Goal: Information Seeking & Learning: Learn about a topic

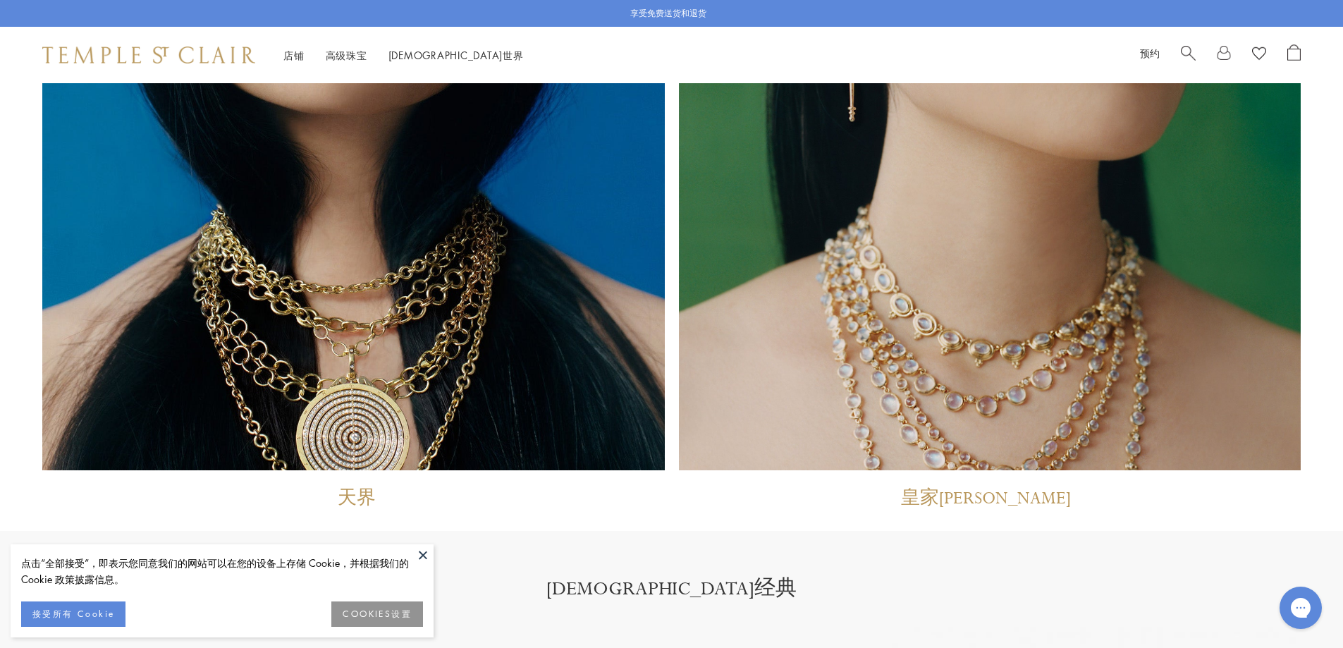
scroll to position [1551, 0]
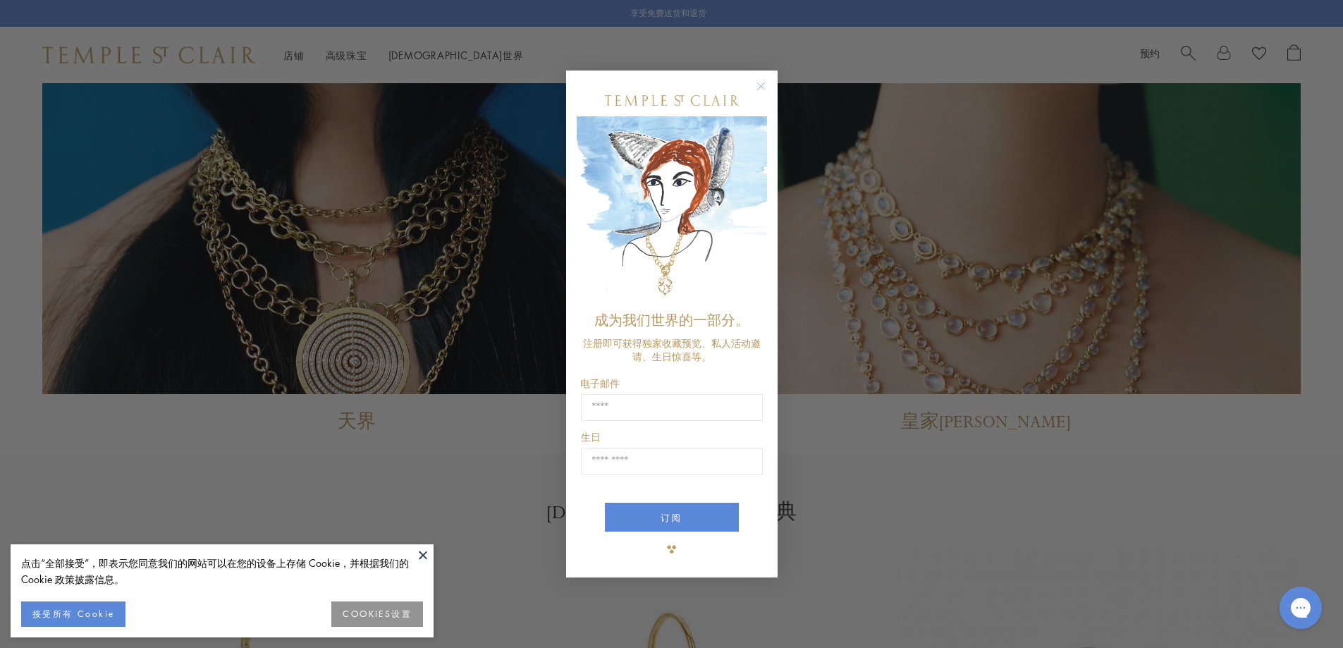
drag, startPoint x: 762, startPoint y: 88, endPoint x: 835, endPoint y: 267, distance: 192.6
click at [762, 88] on circle "关闭对话框" at bounding box center [760, 86] width 17 height 17
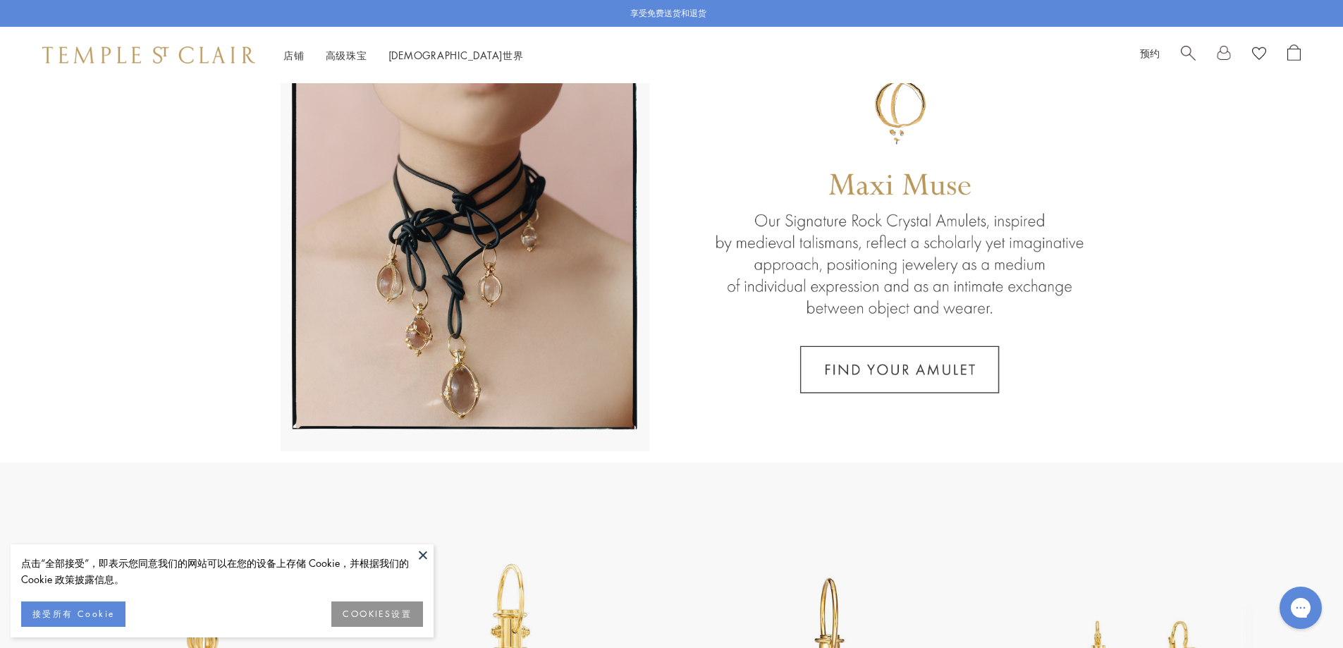
scroll to position [0, 0]
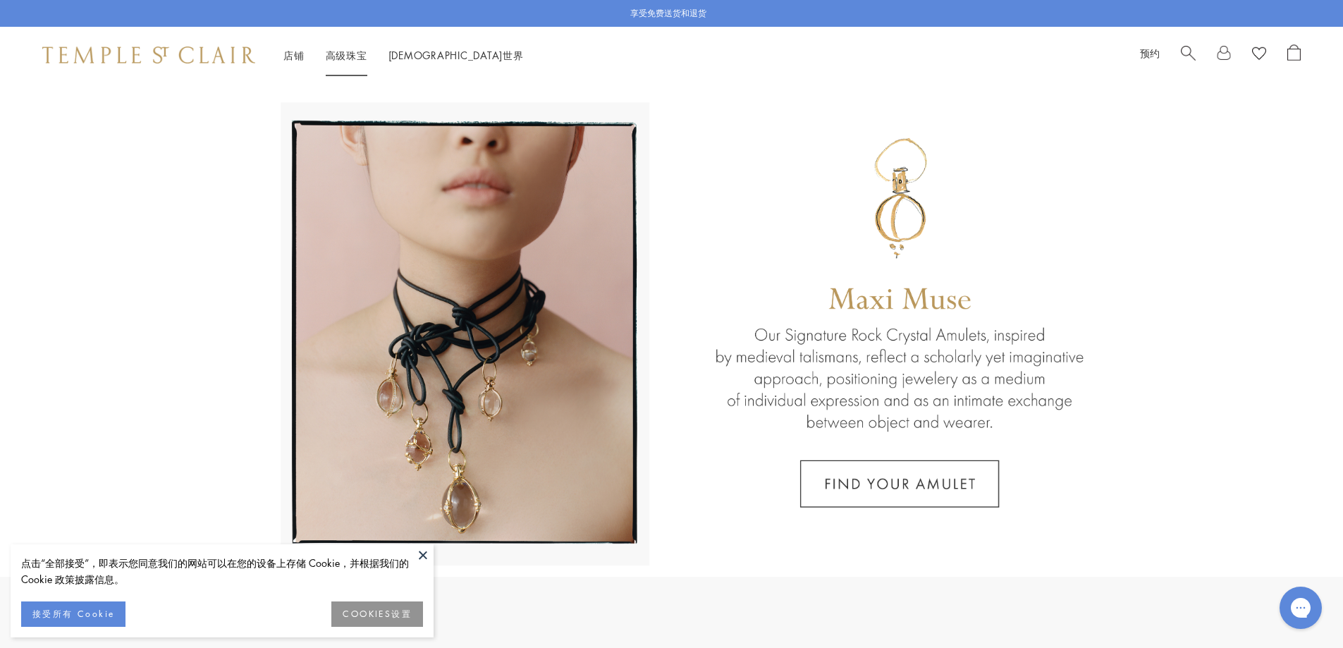
click at [341, 54] on font "高级珠宝" at bounding box center [347, 55] width 42 height 14
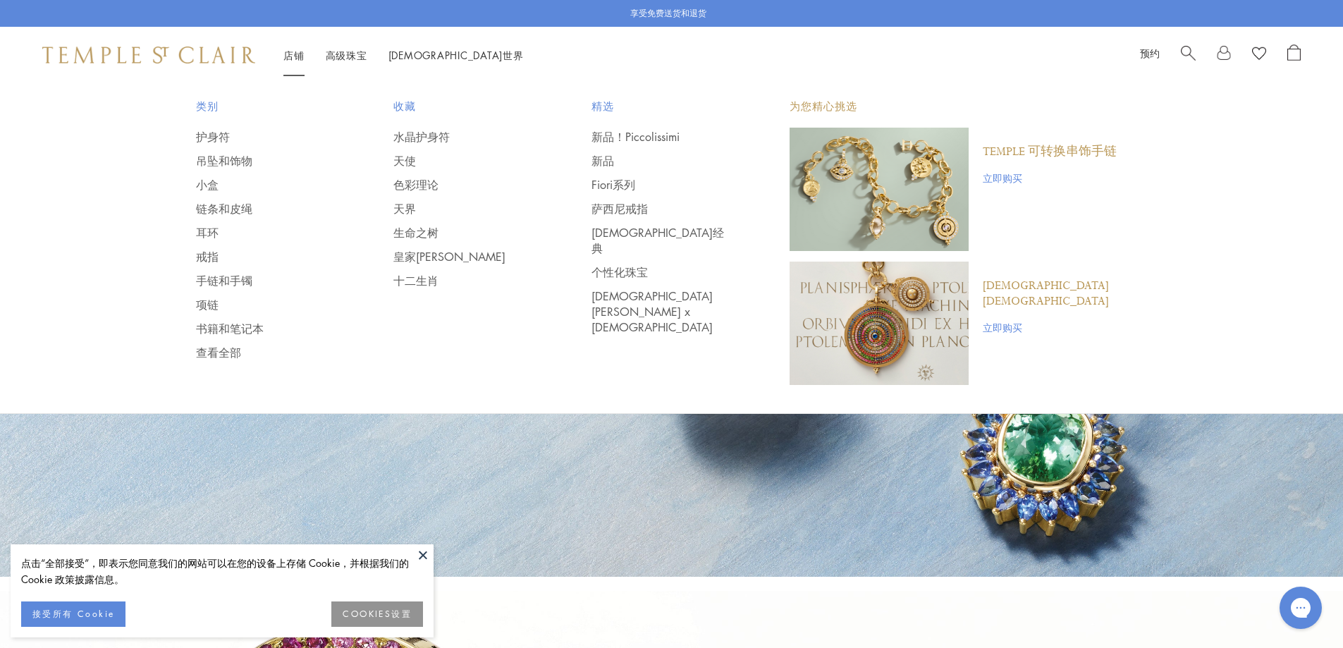
click at [912, 199] on img "主导航" at bounding box center [879, 189] width 179 height 123
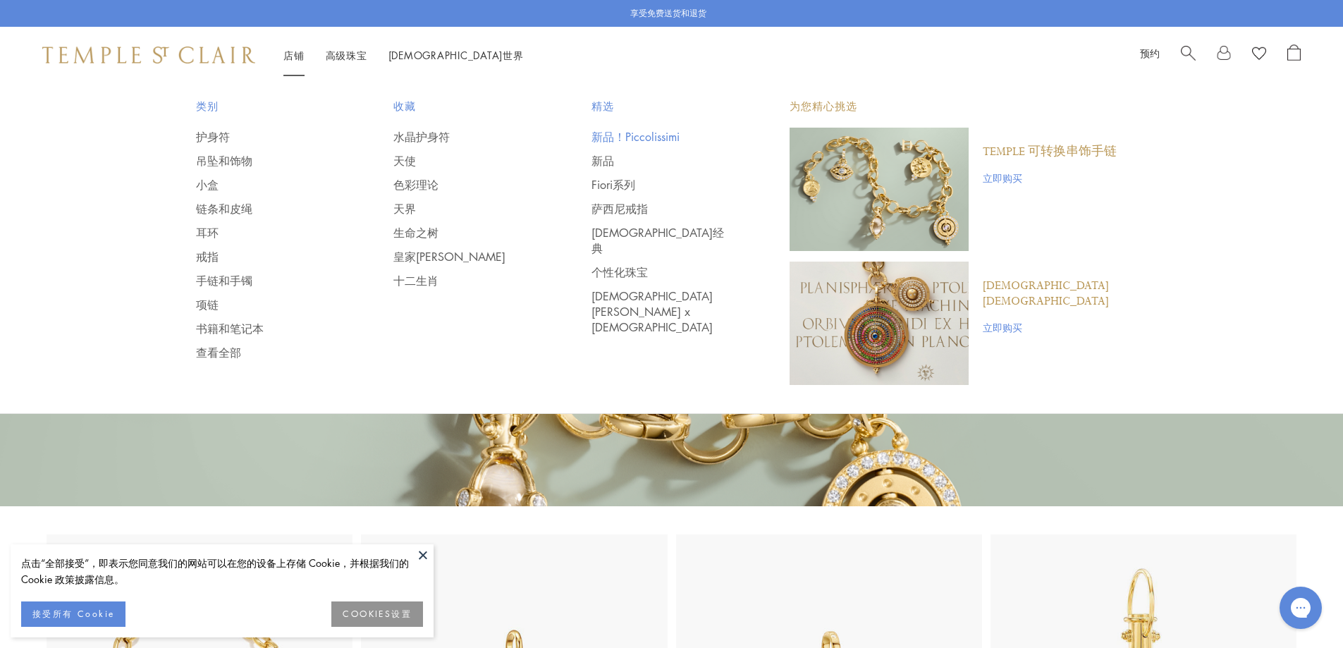
click at [649, 136] on font "新品！Piccolissimi" at bounding box center [636, 137] width 88 height 16
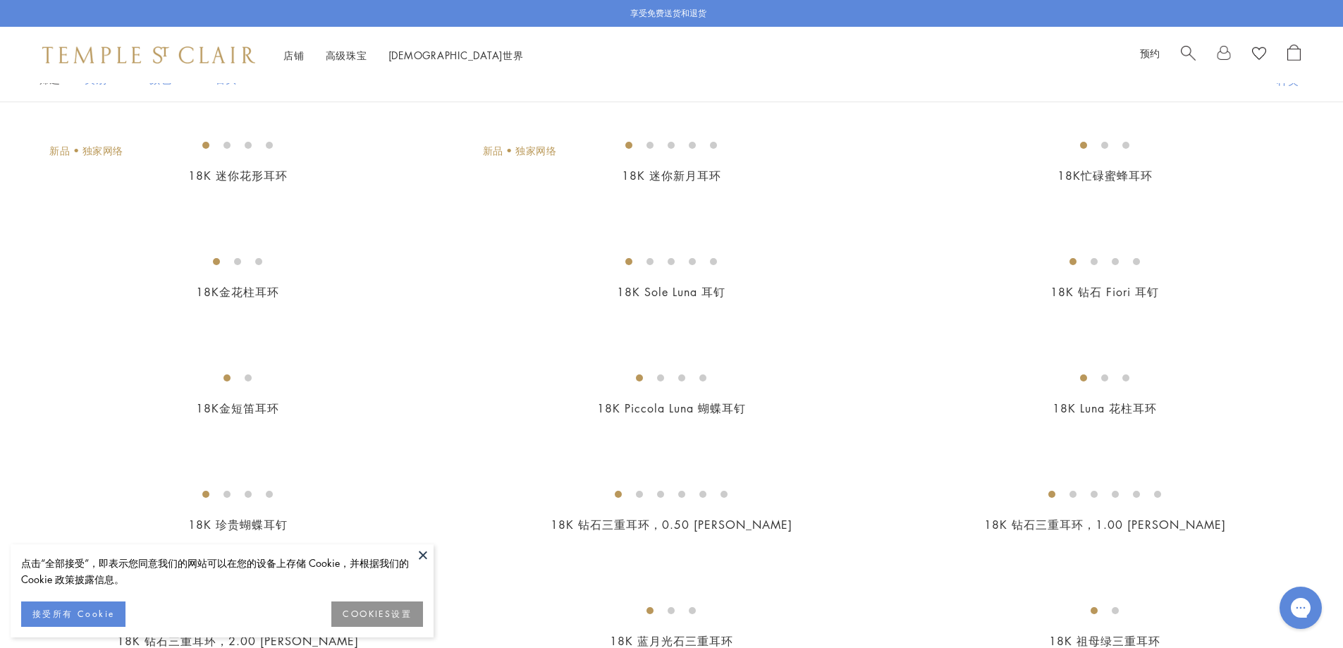
scroll to position [141, 0]
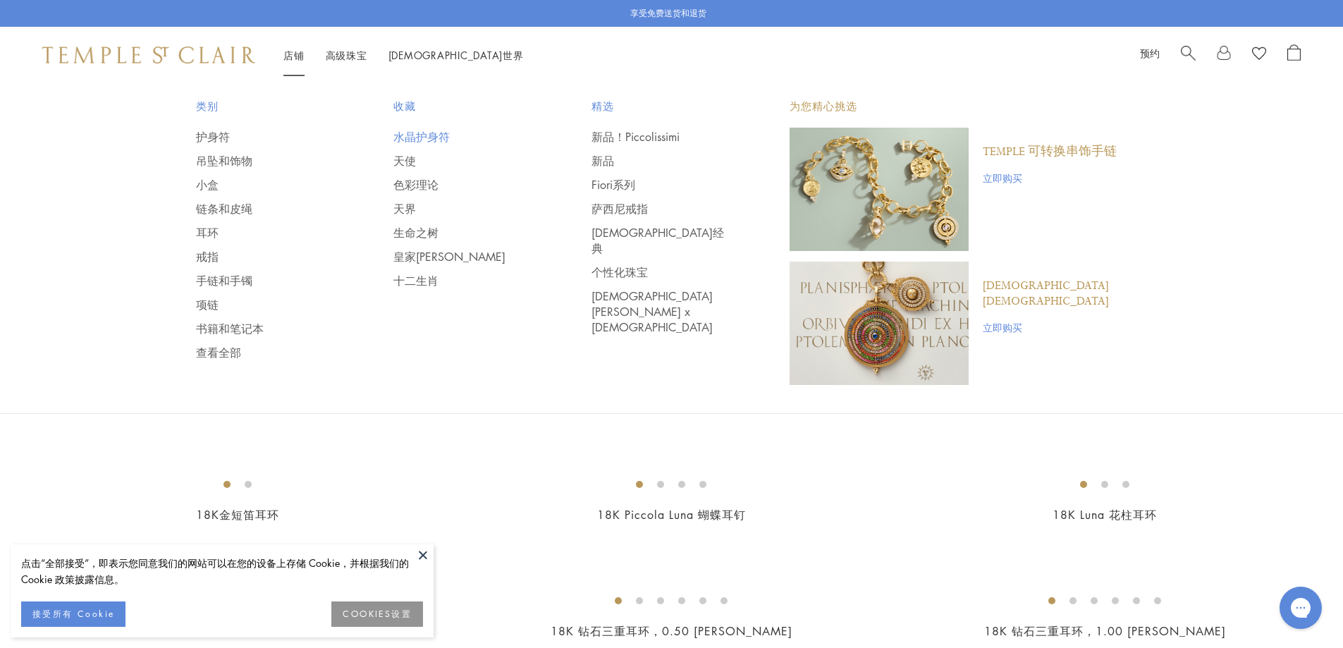
click at [429, 132] on font "水晶护身符" at bounding box center [421, 137] width 56 height 16
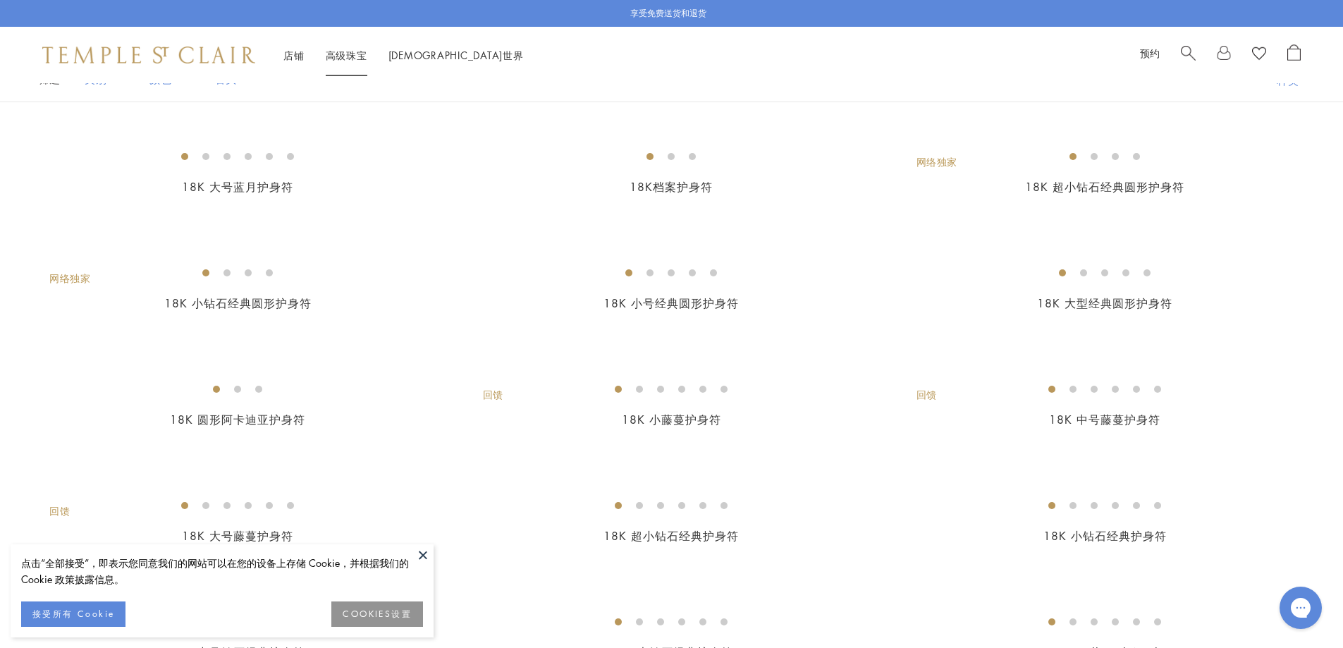
click at [354, 57] on font "高级珠宝" at bounding box center [347, 55] width 42 height 14
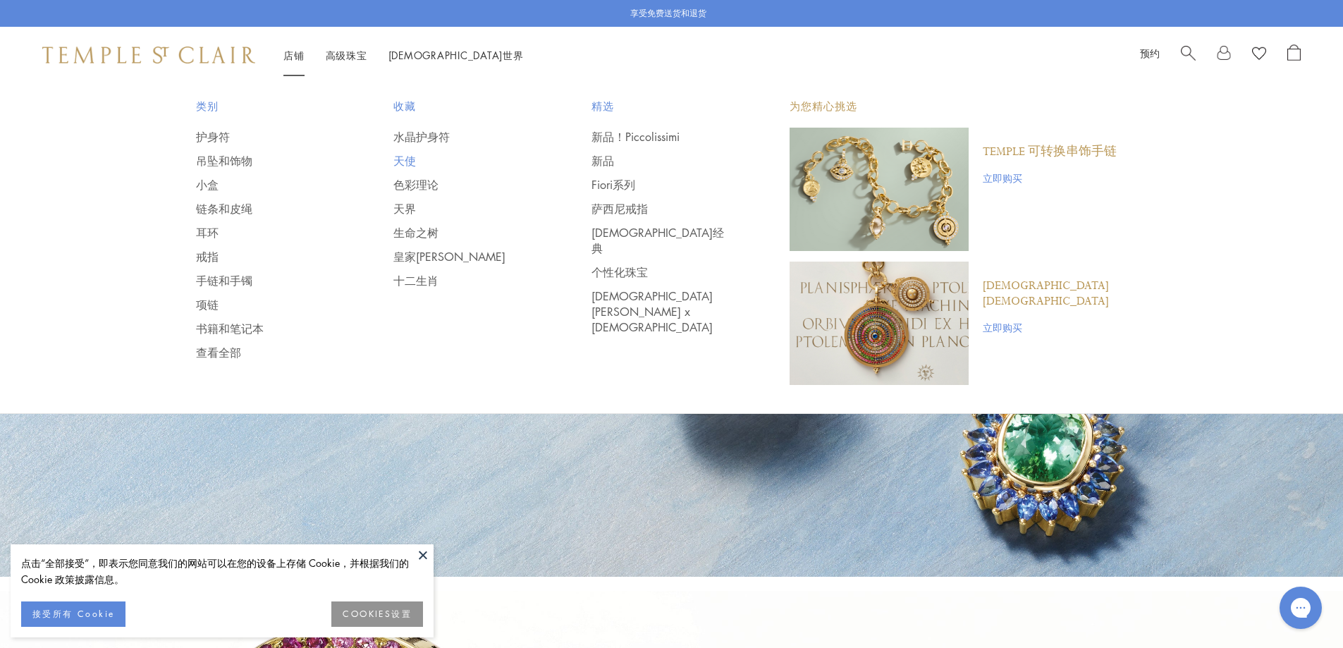
click at [407, 159] on font "天使" at bounding box center [404, 161] width 23 height 16
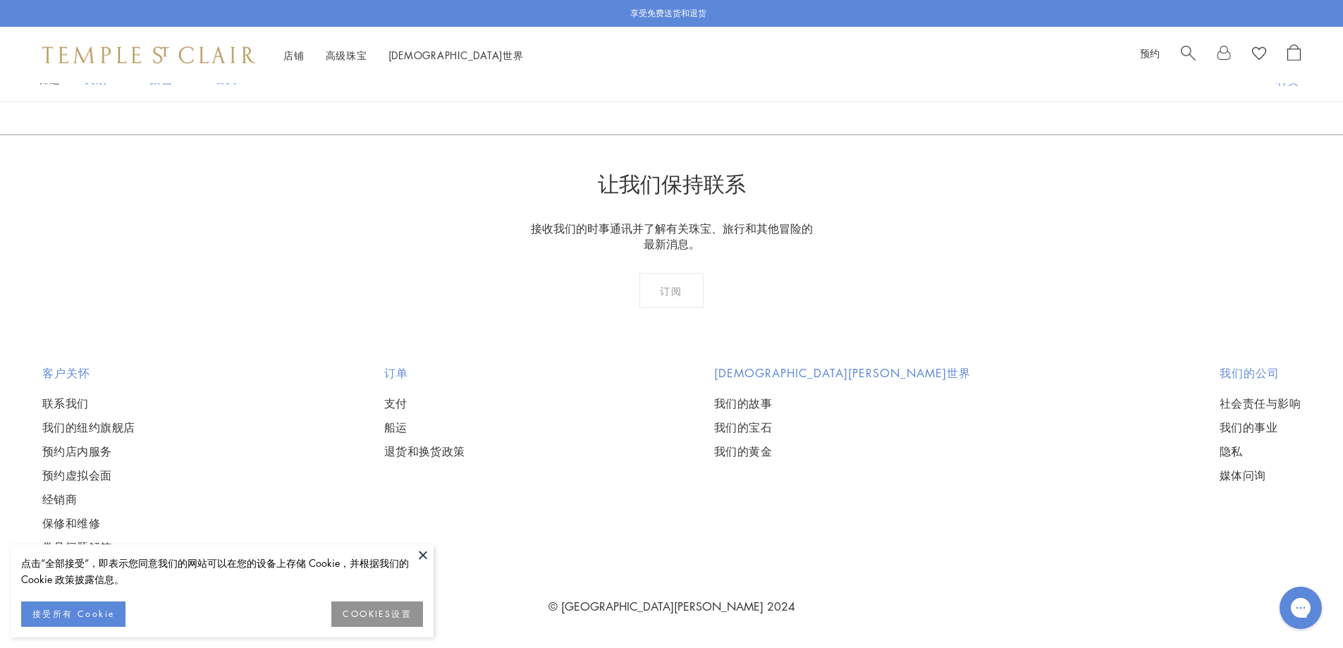
scroll to position [3314, 0]
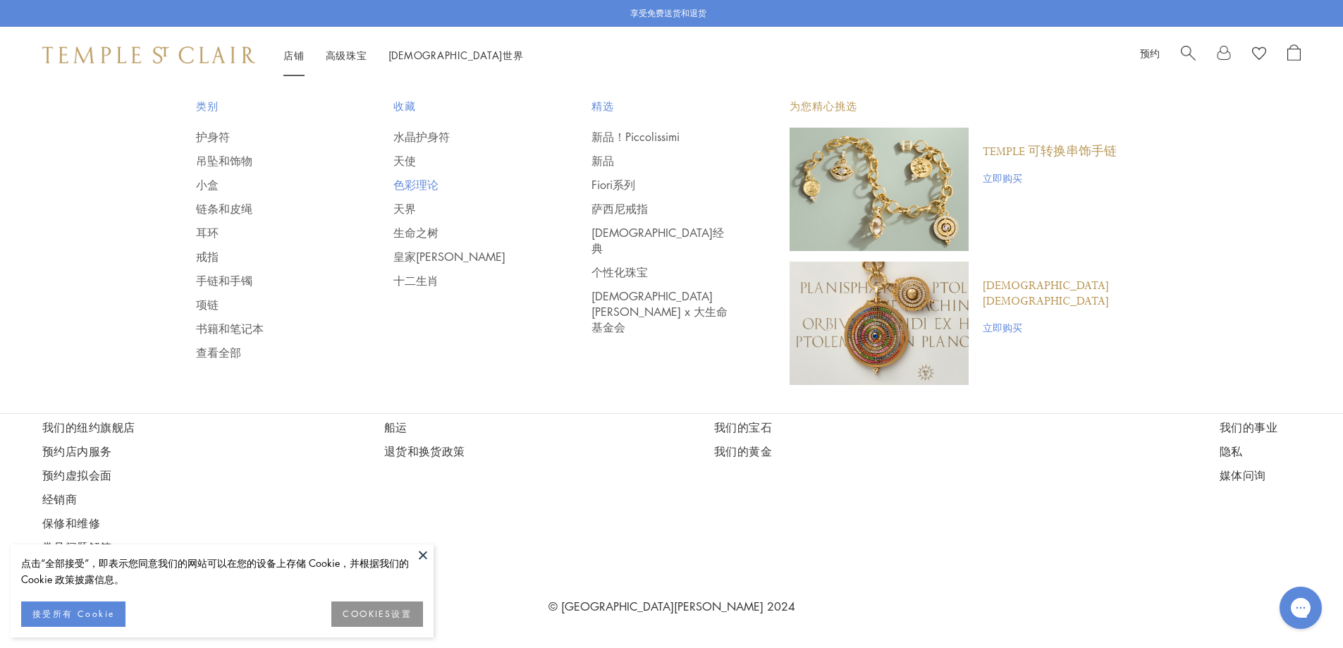
click at [423, 182] on font "色彩理论" at bounding box center [415, 185] width 45 height 16
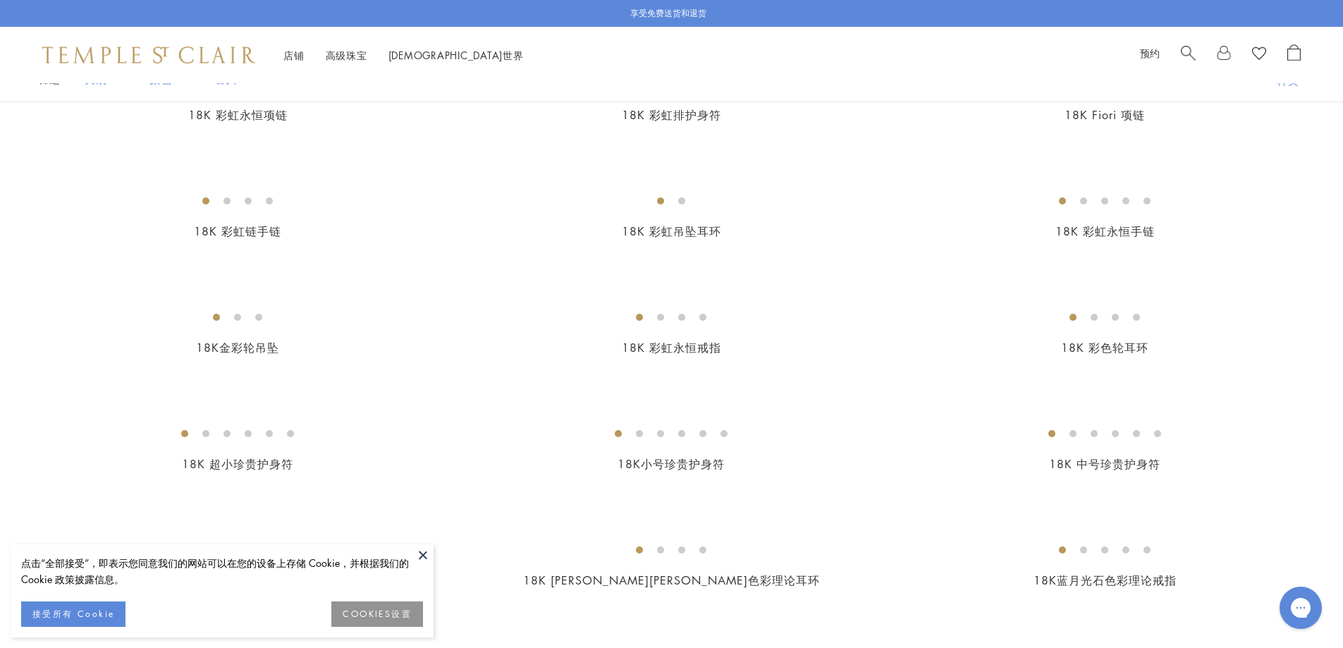
scroll to position [846, 0]
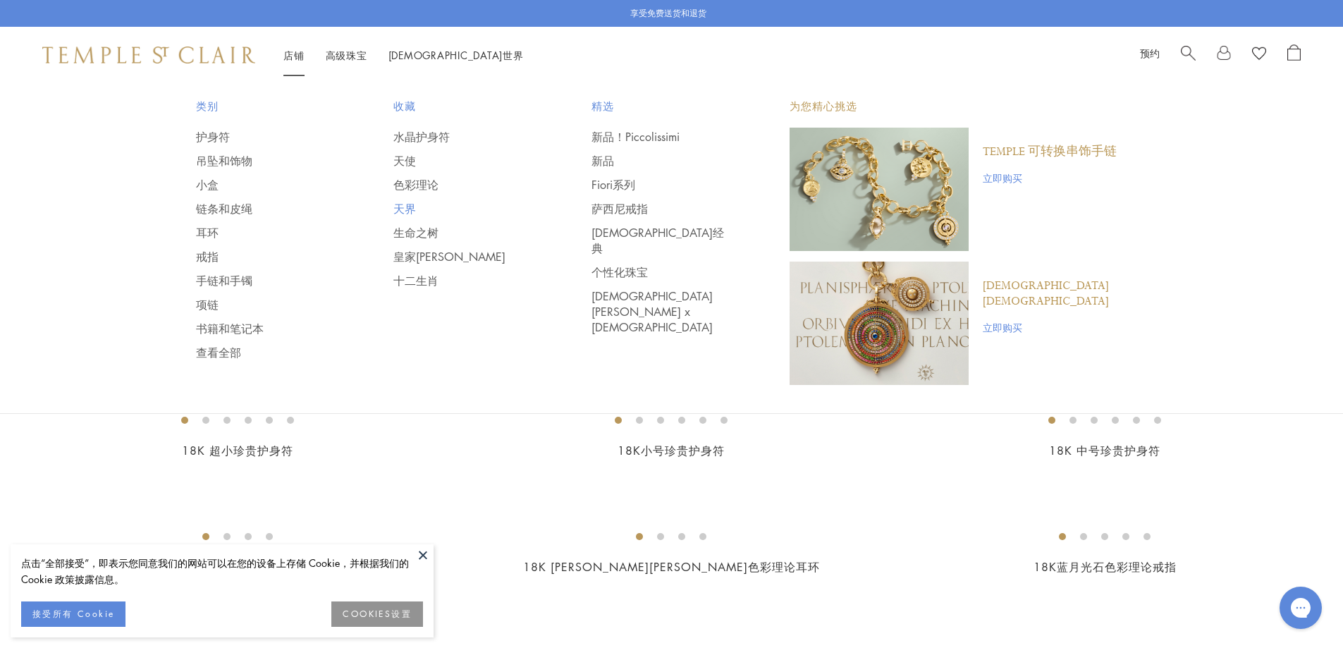
click at [408, 204] on font "天界" at bounding box center [404, 209] width 23 height 16
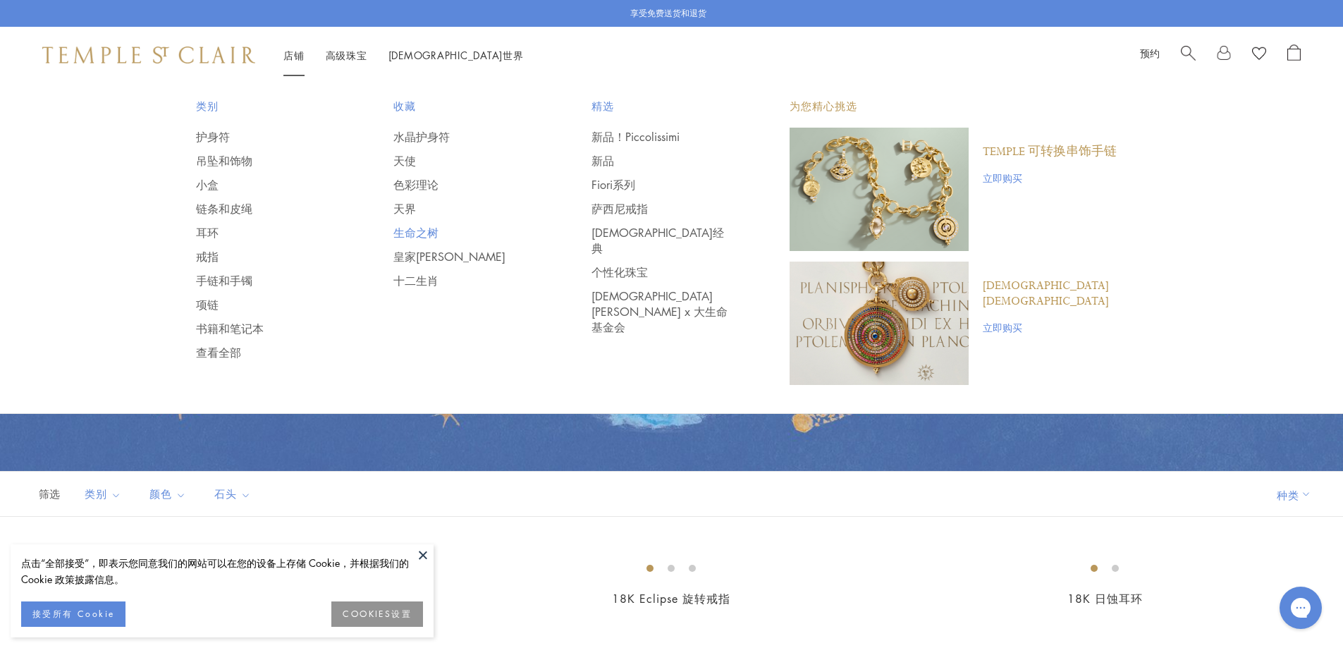
click at [429, 230] on font "生命之树" at bounding box center [415, 233] width 45 height 16
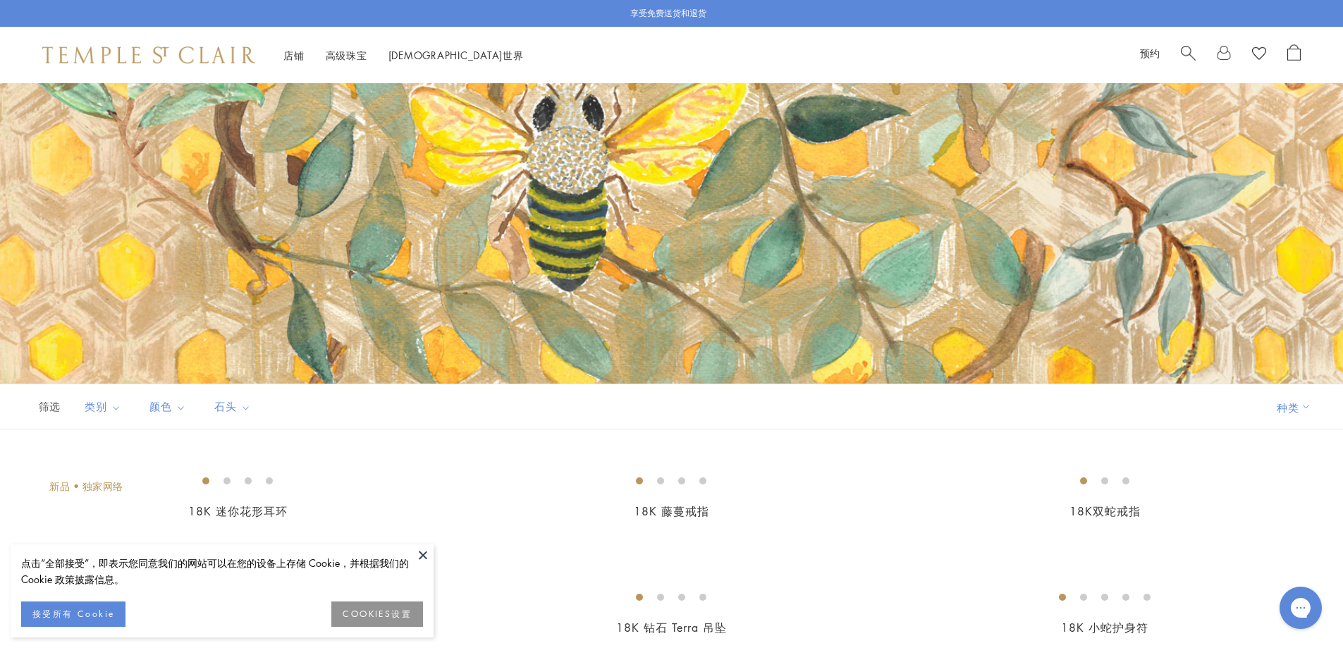
scroll to position [423, 0]
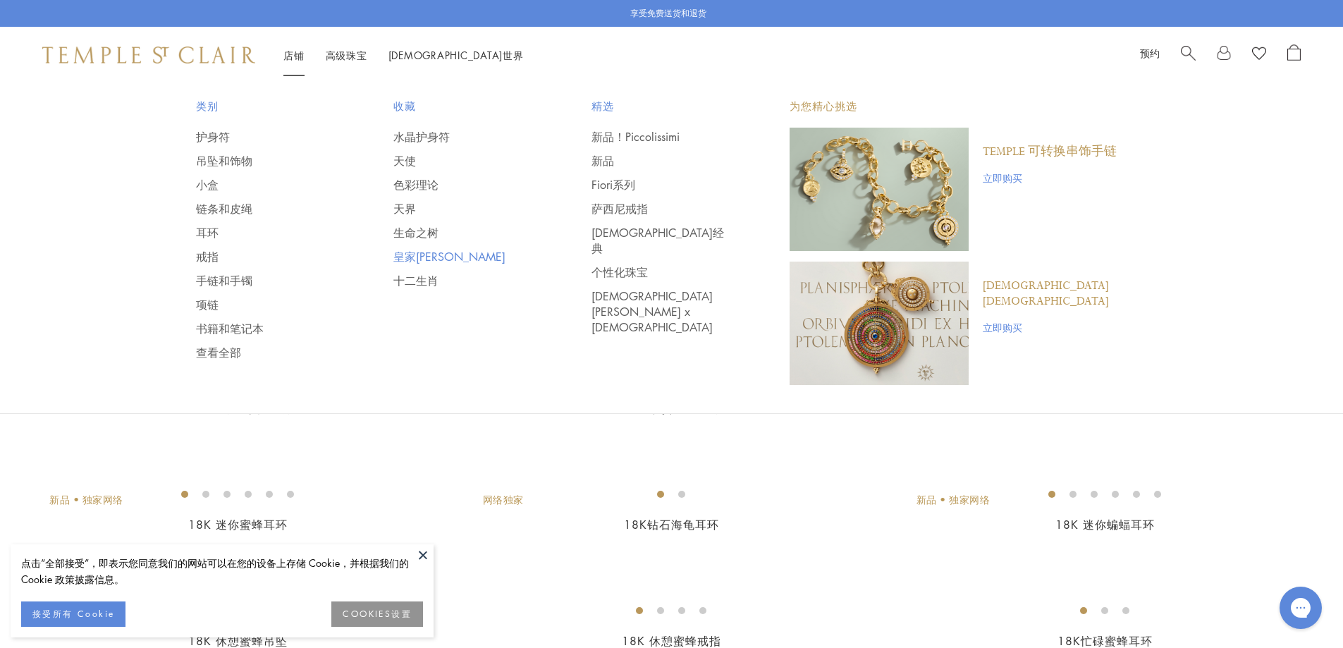
click at [432, 256] on font "皇家[PERSON_NAME]" at bounding box center [449, 257] width 112 height 16
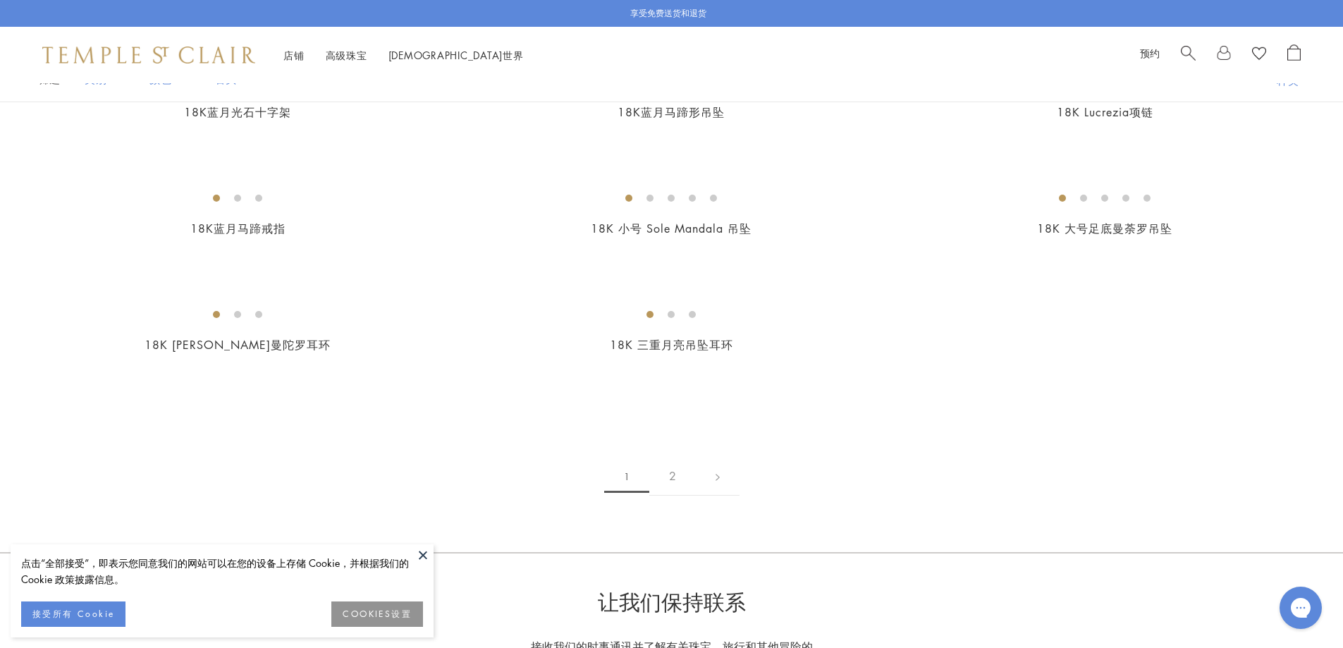
scroll to position [2538, 0]
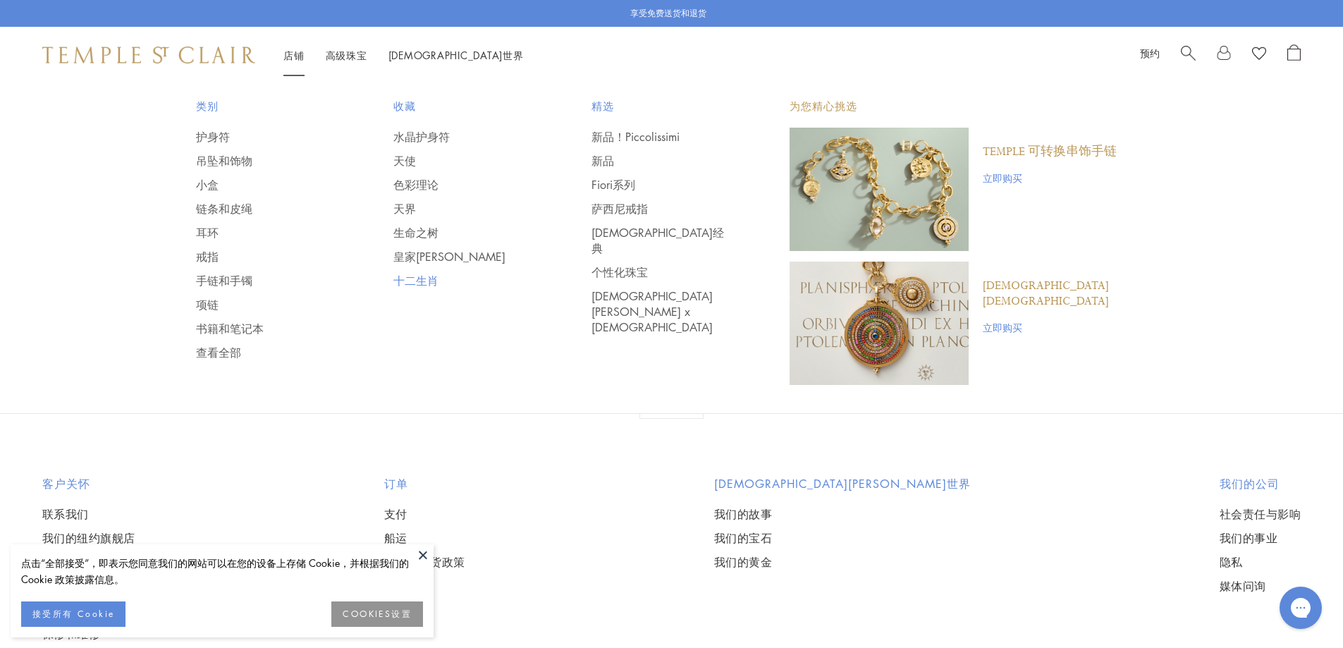
click at [421, 281] on font "十二生肖" at bounding box center [415, 281] width 45 height 16
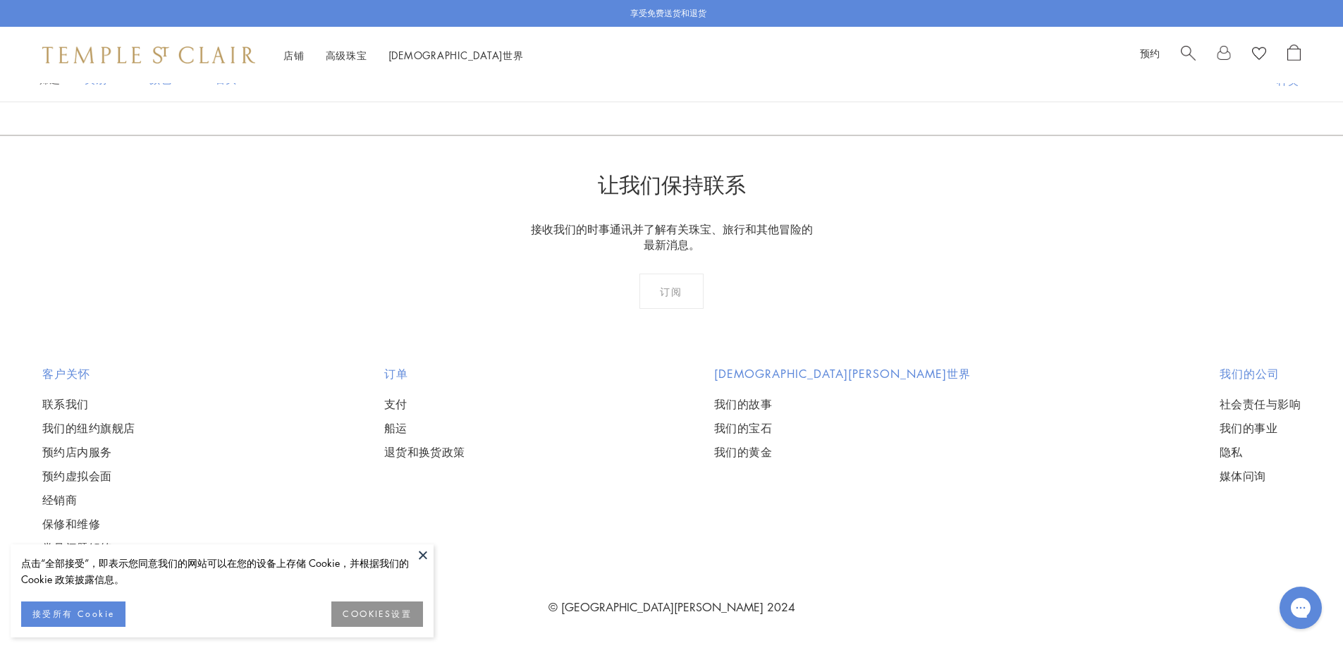
scroll to position [3032, 0]
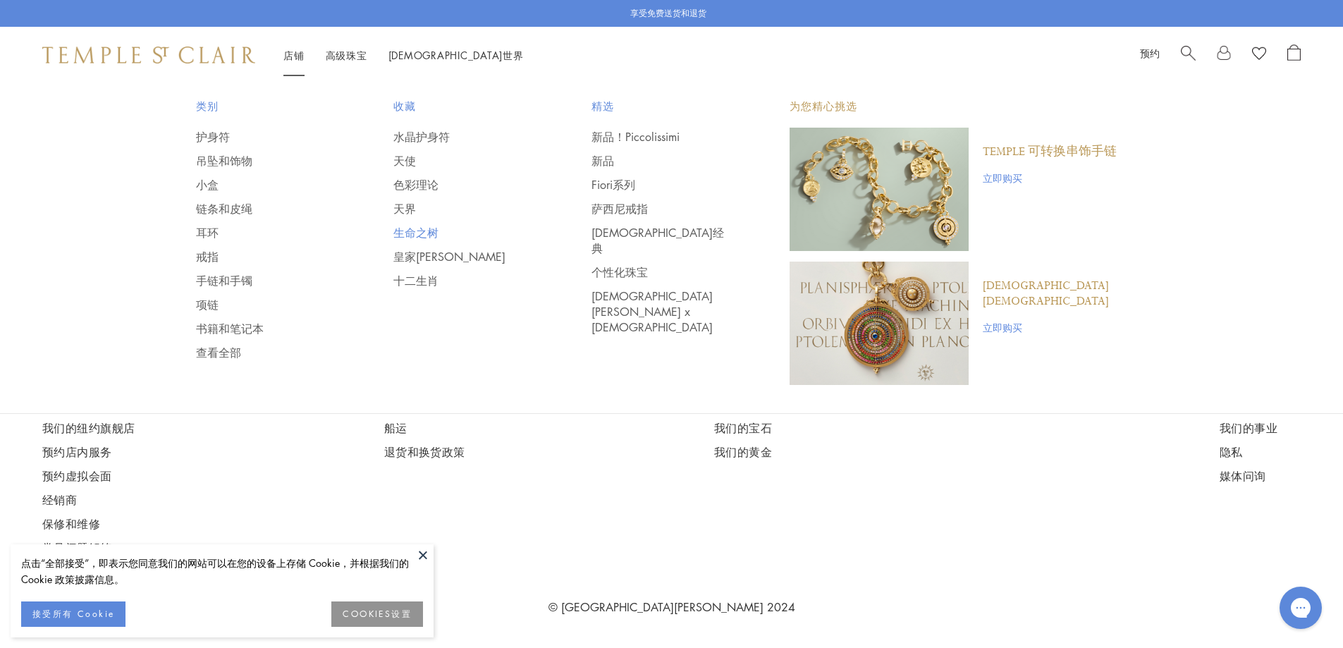
click at [415, 228] on font "生命之树" at bounding box center [415, 233] width 45 height 16
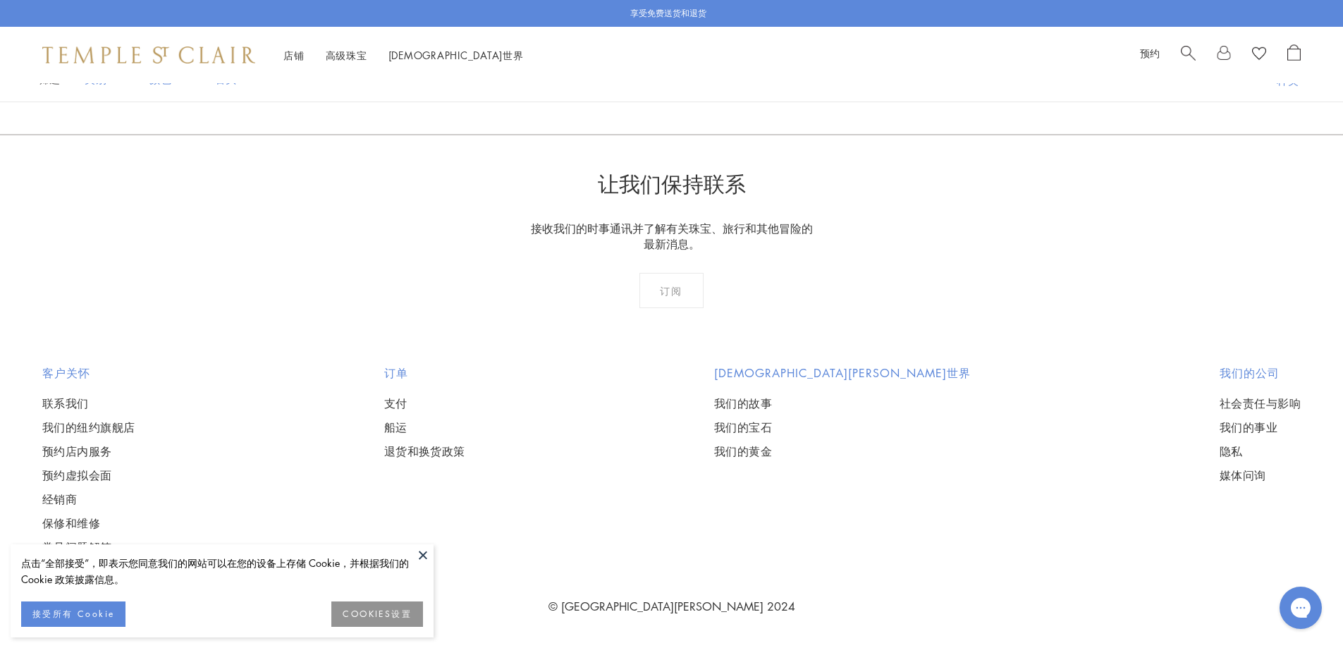
scroll to position [9519, 0]
click at [648, 66] on font "2" at bounding box center [649, 58] width 7 height 16
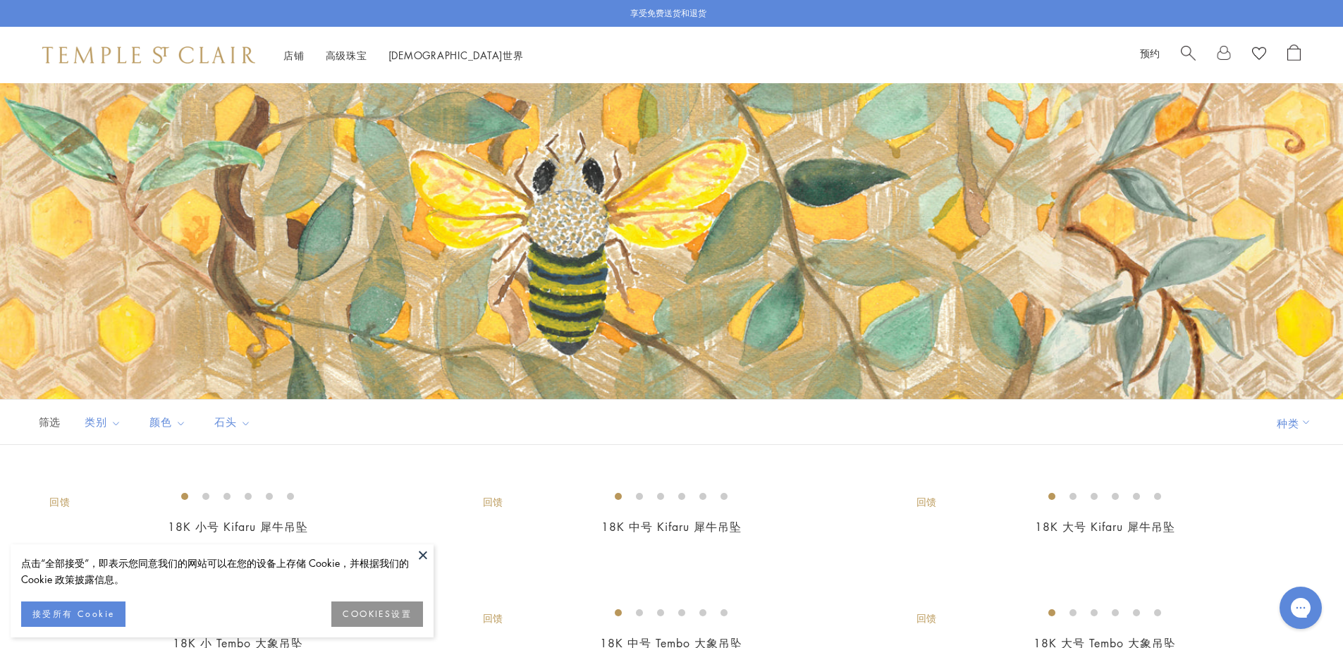
scroll to position [141, 0]
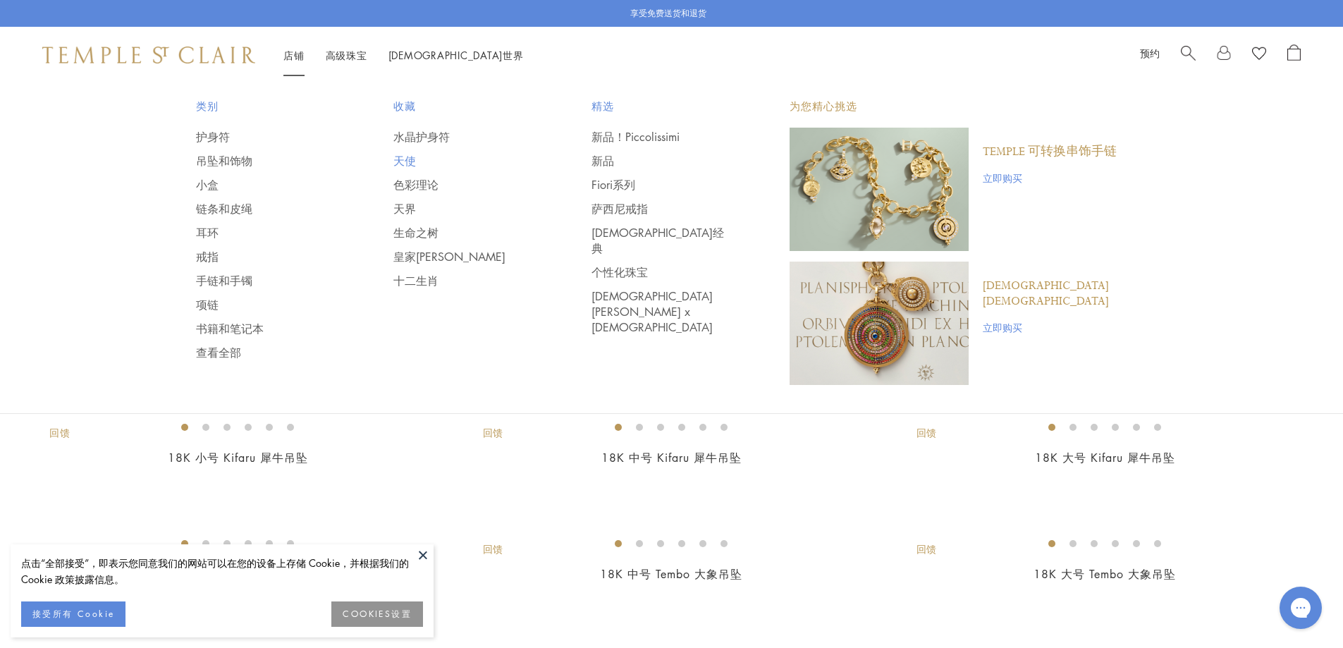
click at [416, 167] on link "天使" at bounding box center [464, 161] width 142 height 16
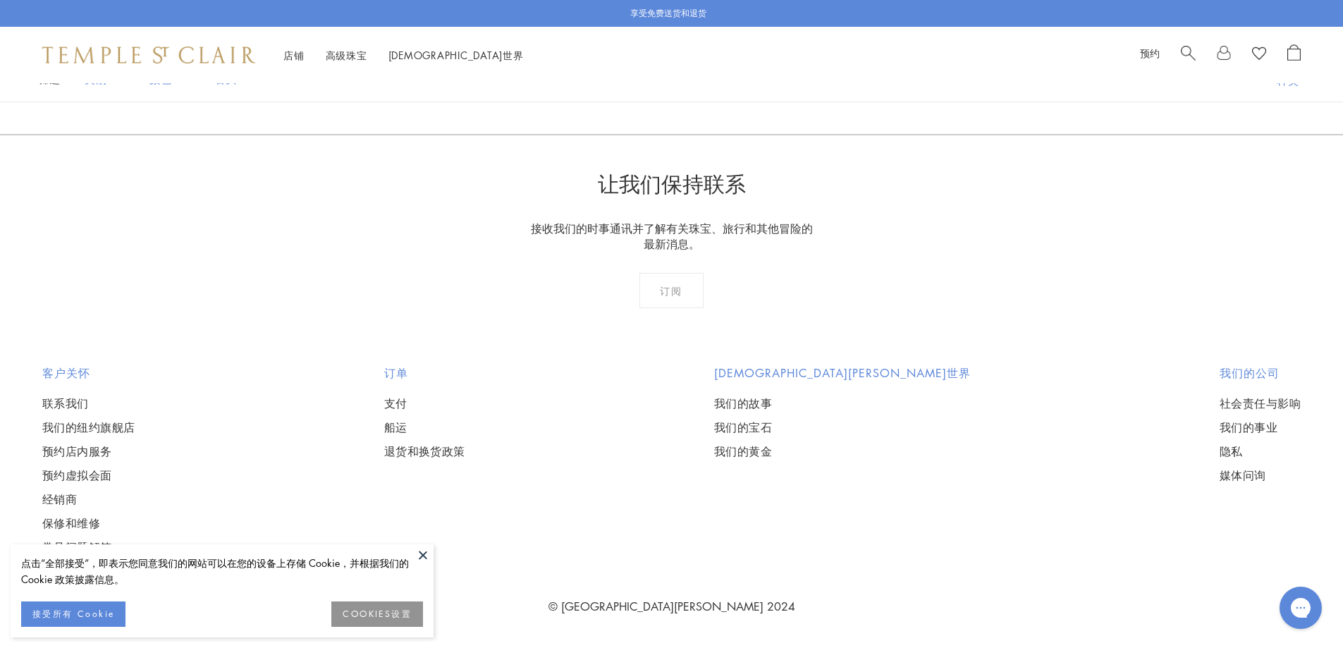
scroll to position [3385, 0]
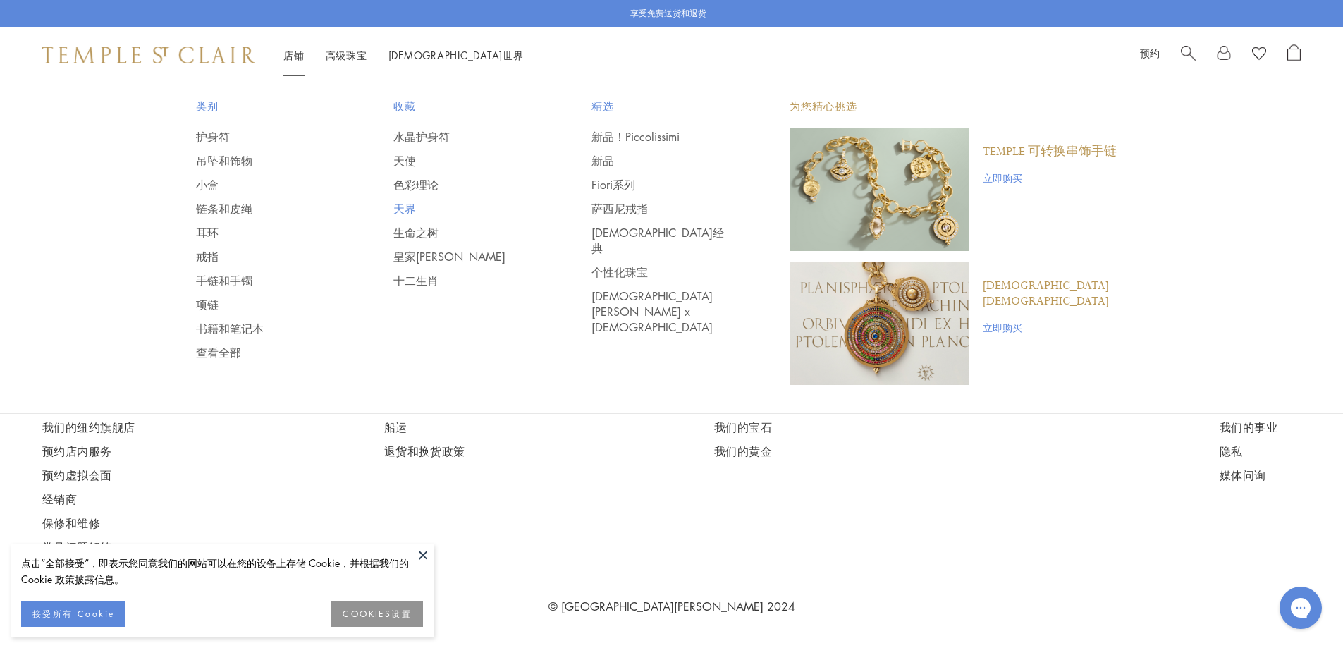
click at [416, 212] on font "天界" at bounding box center [404, 209] width 23 height 16
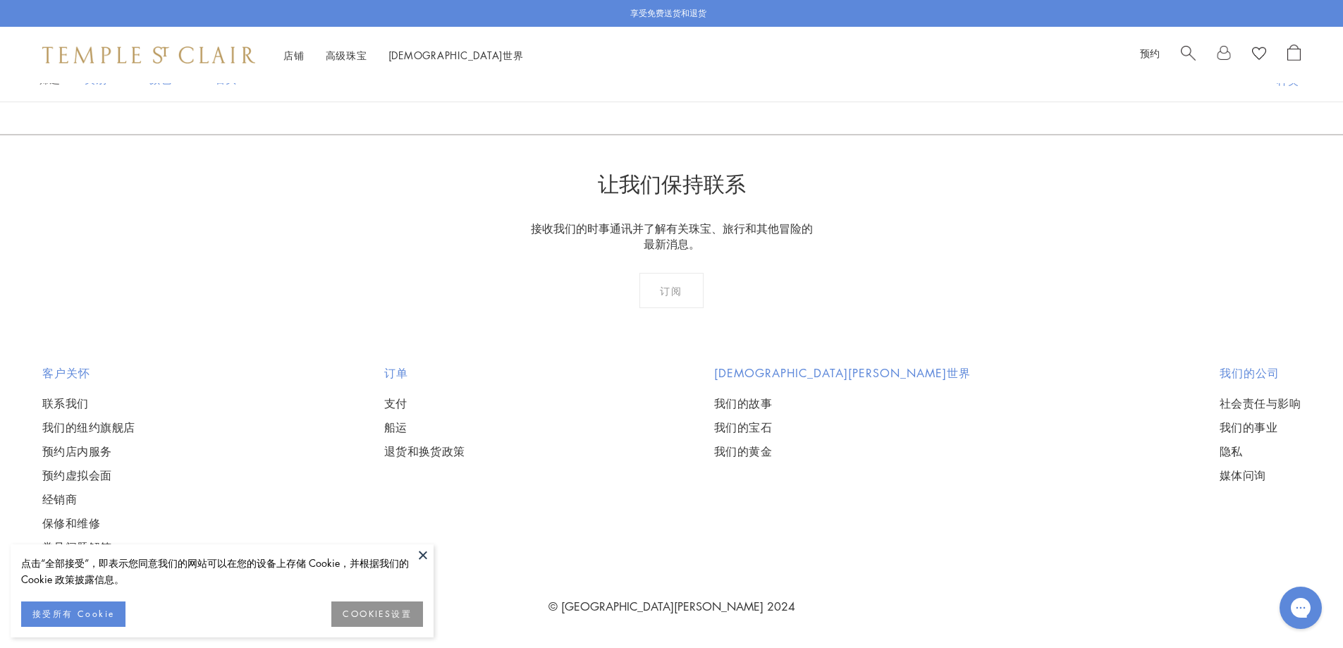
scroll to position [9308, 0]
click at [651, 66] on font "2" at bounding box center [649, 58] width 7 height 16
click at [714, 66] on font "3" at bounding box center [717, 58] width 7 height 16
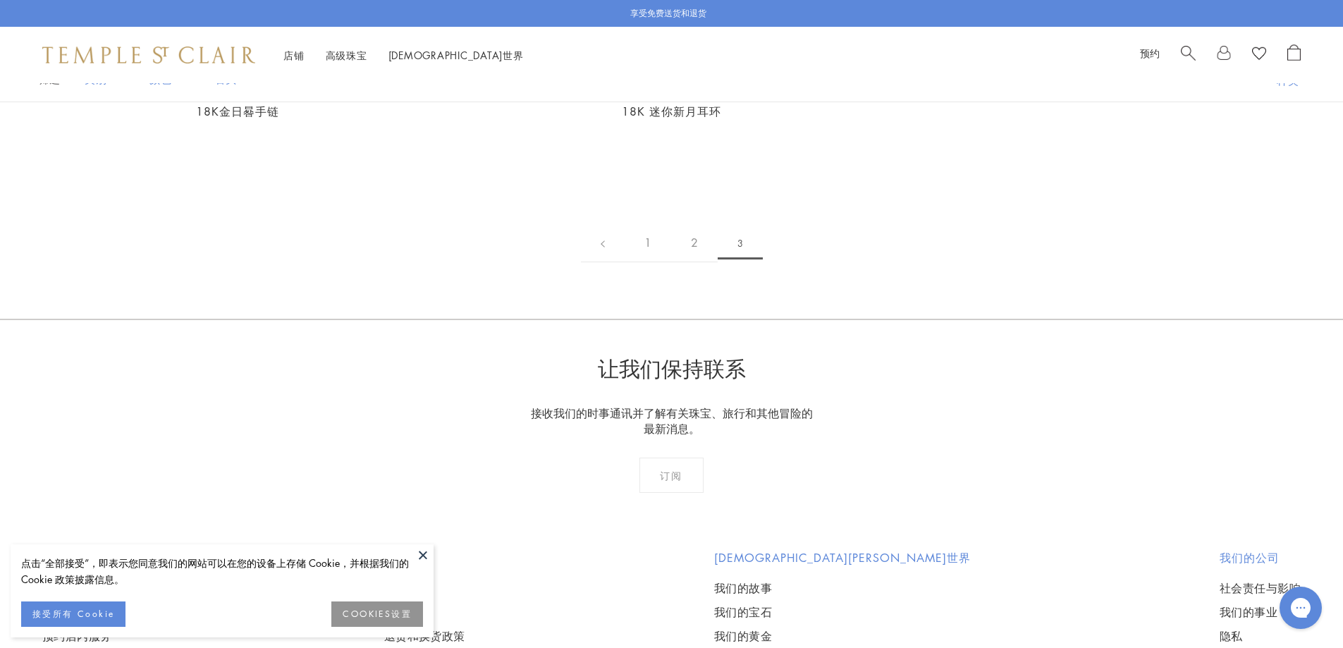
scroll to position [635, 0]
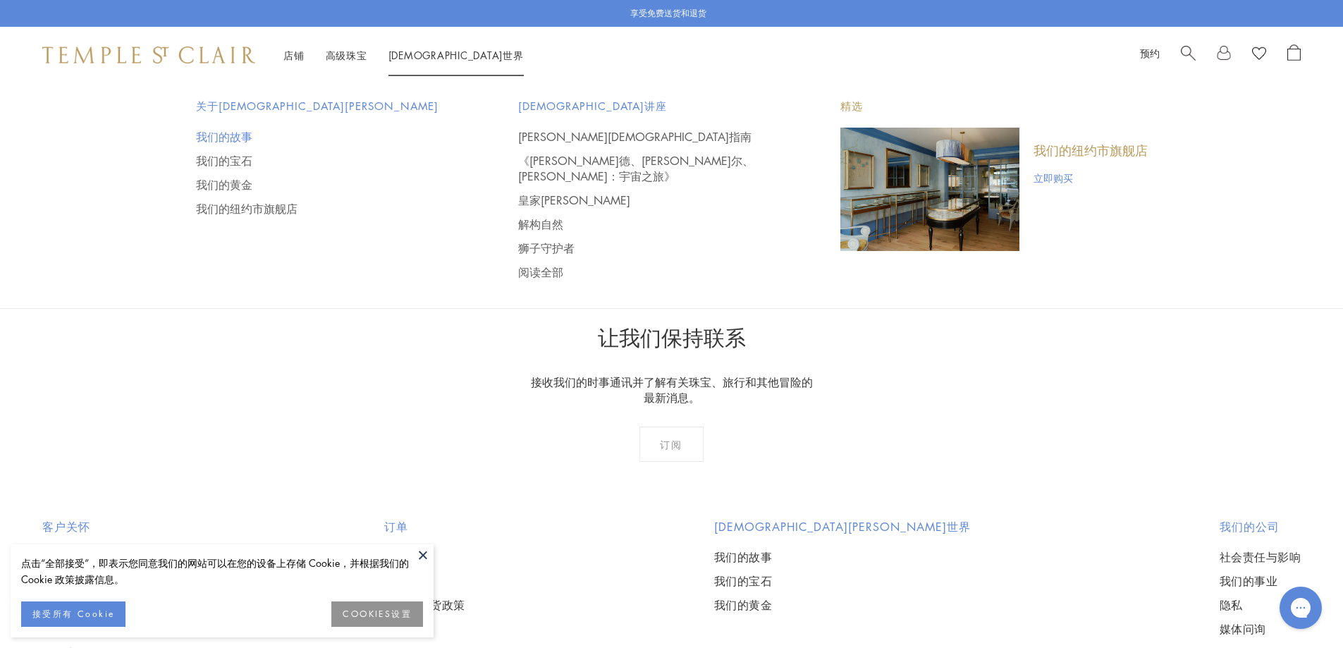
click at [231, 135] on font "我们的故事" at bounding box center [224, 137] width 56 height 16
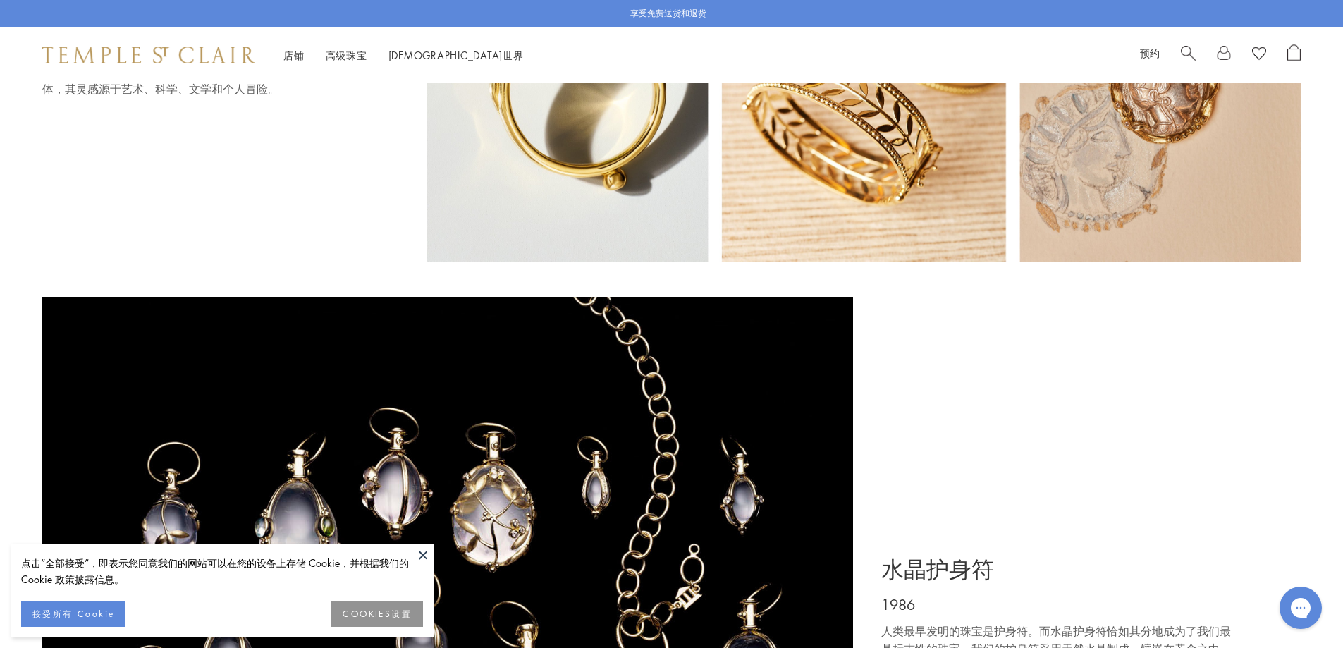
scroll to position [1410, 0]
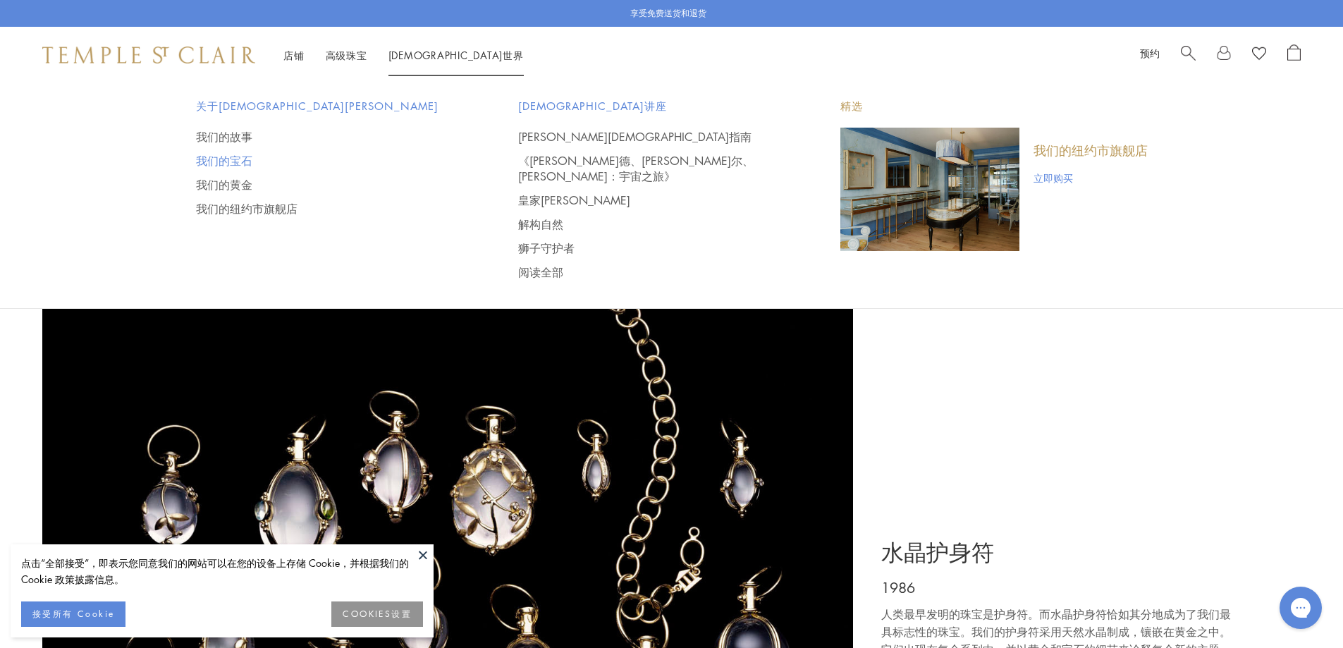
click at [240, 159] on font "我们的宝石" at bounding box center [224, 161] width 56 height 16
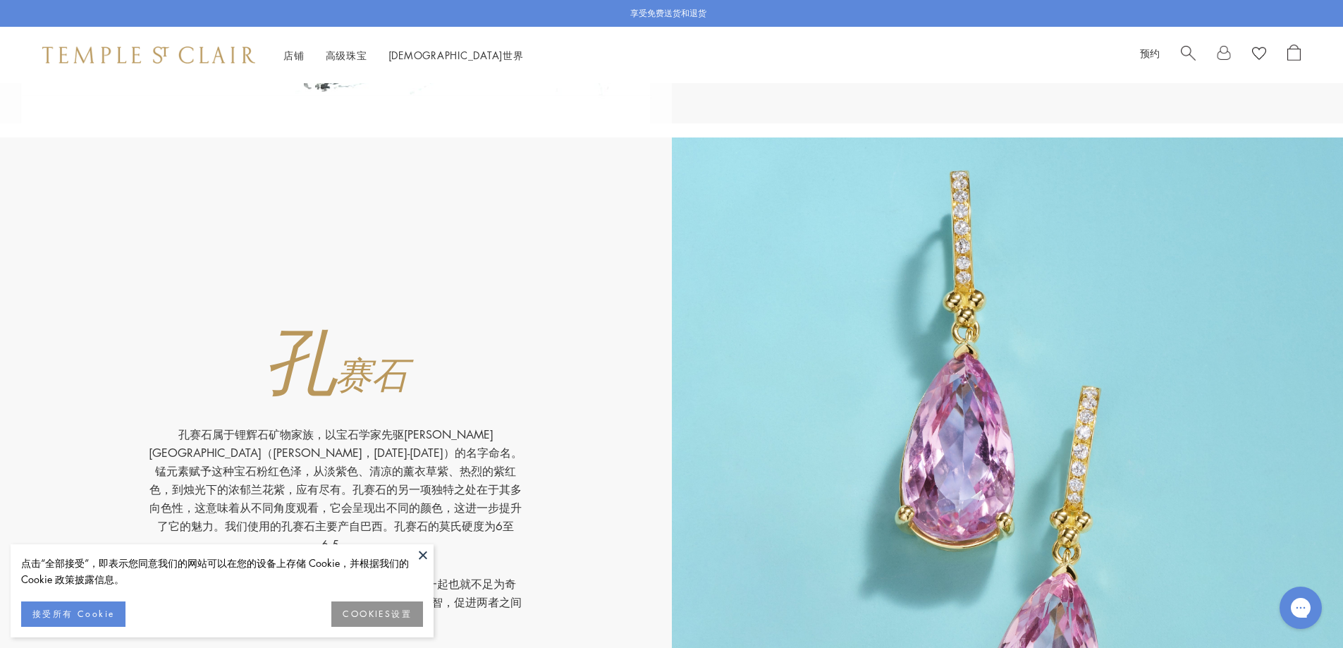
scroll to position [8673, 0]
